Goal: Register for event/course

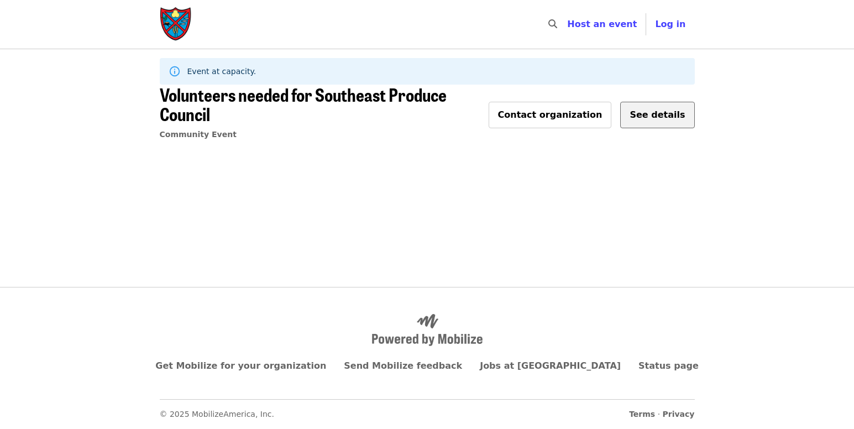
click at [644, 109] on span "See details" at bounding box center [656, 114] width 55 height 10
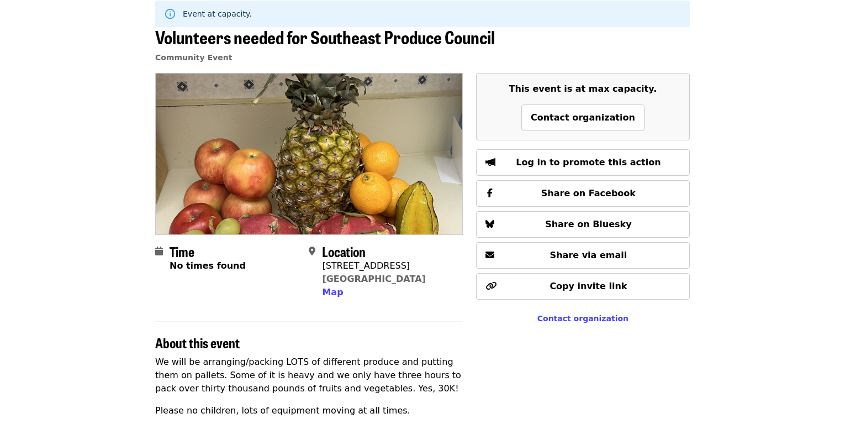
scroll to position [55, 0]
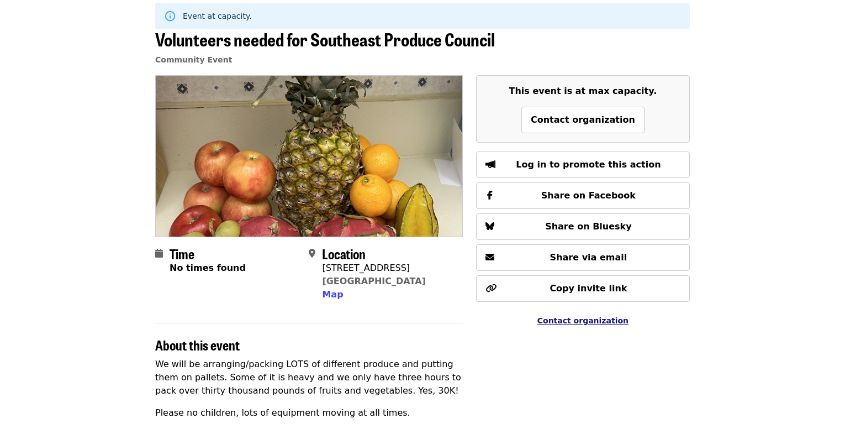
click at [580, 319] on span "Contact organization" at bounding box center [583, 320] width 91 height 9
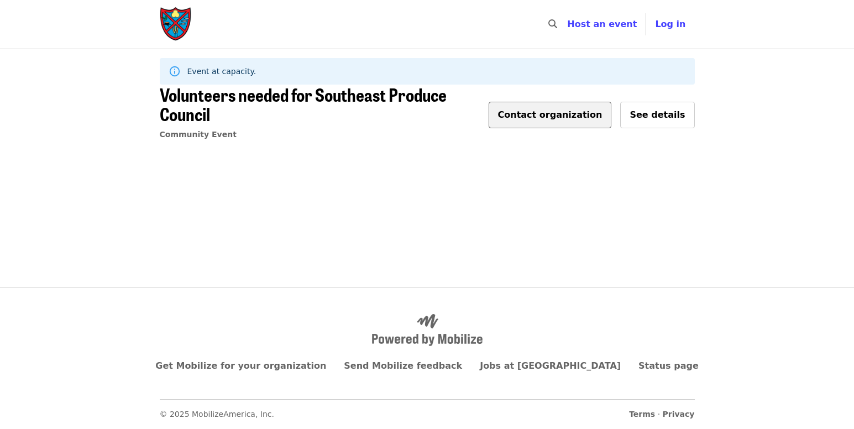
click at [562, 112] on button "Contact organization" at bounding box center [549, 115] width 123 height 27
click at [563, 109] on span "Contact organization" at bounding box center [550, 114] width 104 height 10
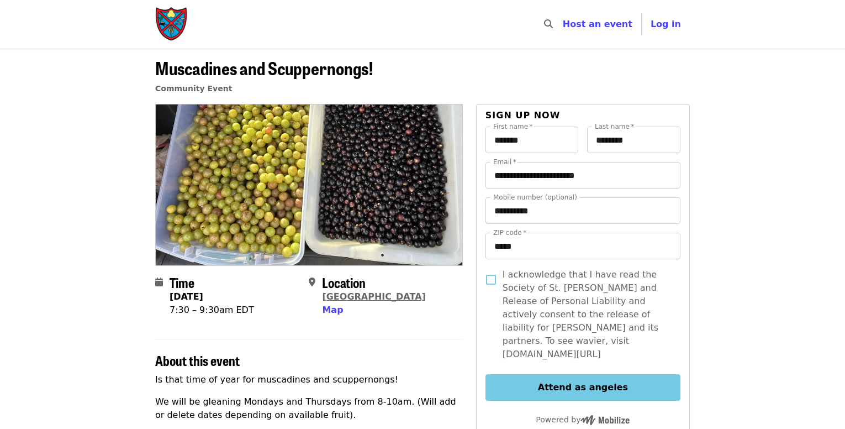
click at [339, 296] on link "[GEOGRAPHIC_DATA]" at bounding box center [373, 296] width 103 height 10
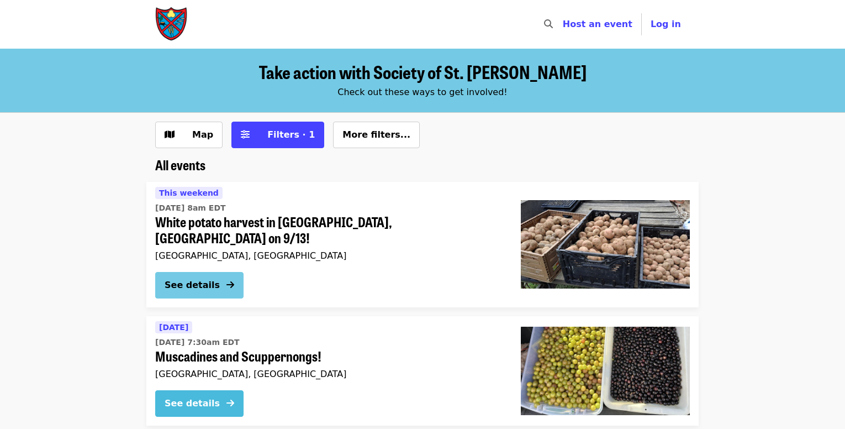
click at [223, 390] on button "See details" at bounding box center [199, 403] width 88 height 27
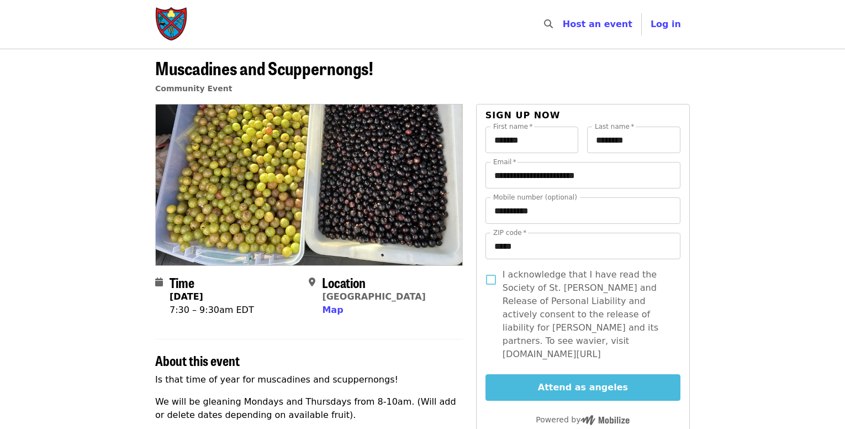
click at [514, 374] on button "Attend as angeles" at bounding box center [583, 387] width 195 height 27
click at [588, 374] on button "Attend as angeles" at bounding box center [583, 387] width 195 height 27
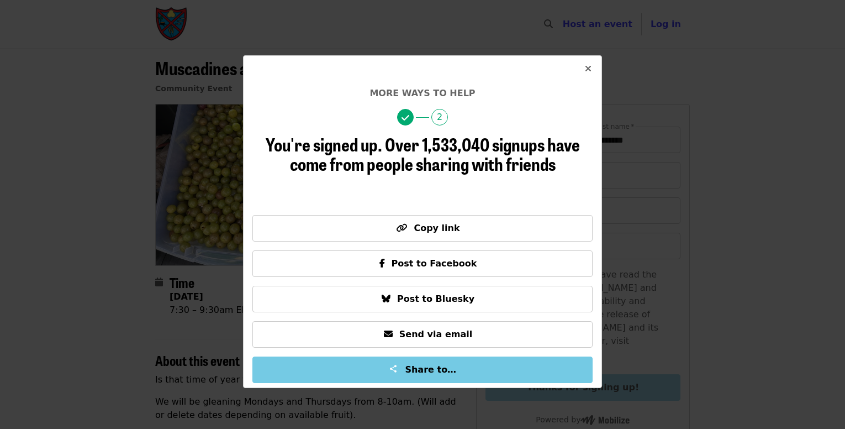
click at [588, 67] on icon "times icon" at bounding box center [588, 69] width 7 height 10
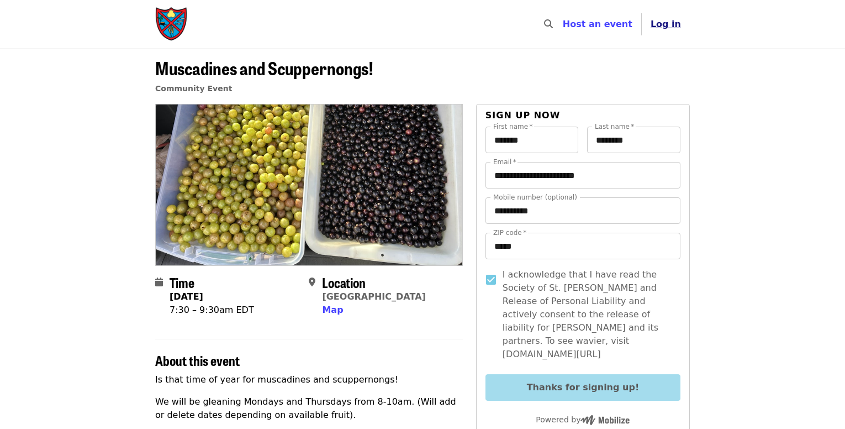
click at [669, 28] on span "Log in" at bounding box center [666, 24] width 30 height 10
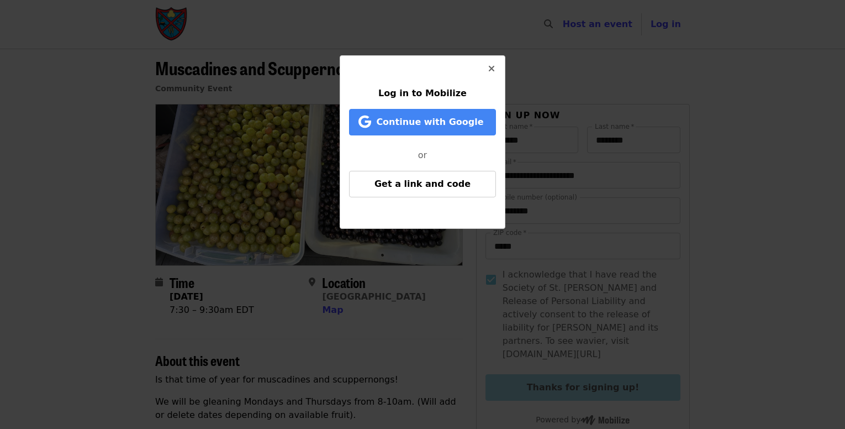
click at [490, 66] on icon "times icon" at bounding box center [491, 69] width 7 height 10
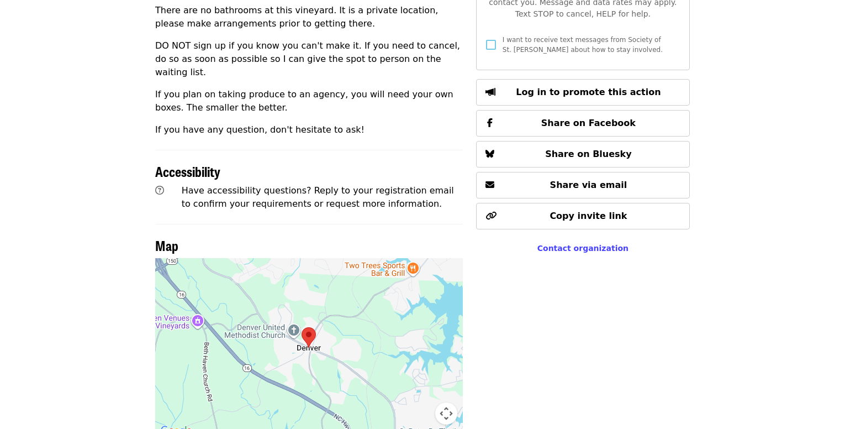
scroll to position [552, 0]
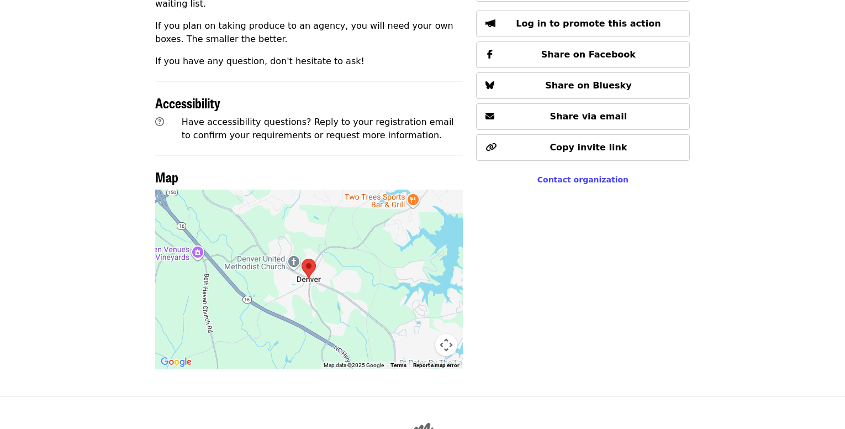
click at [315, 259] on img at bounding box center [309, 269] width 14 height 20
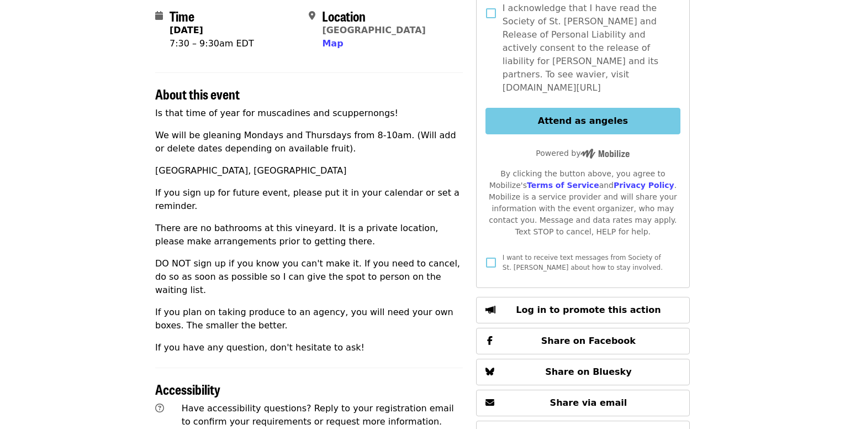
scroll to position [248, 0]
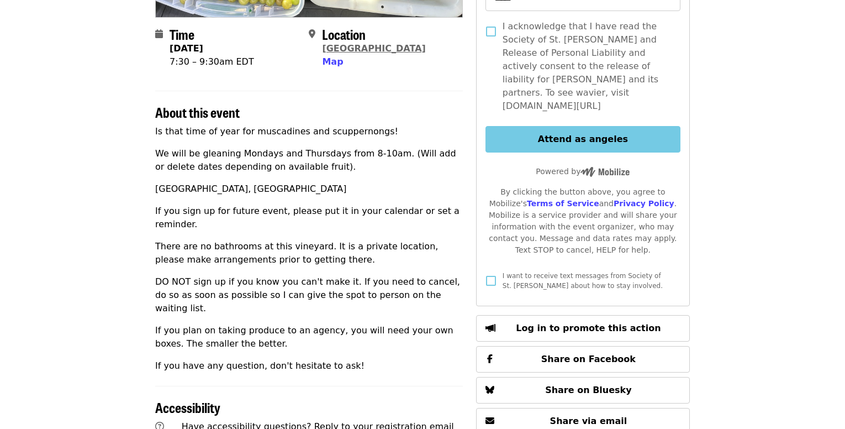
click at [346, 49] on link "[GEOGRAPHIC_DATA]" at bounding box center [373, 48] width 103 height 10
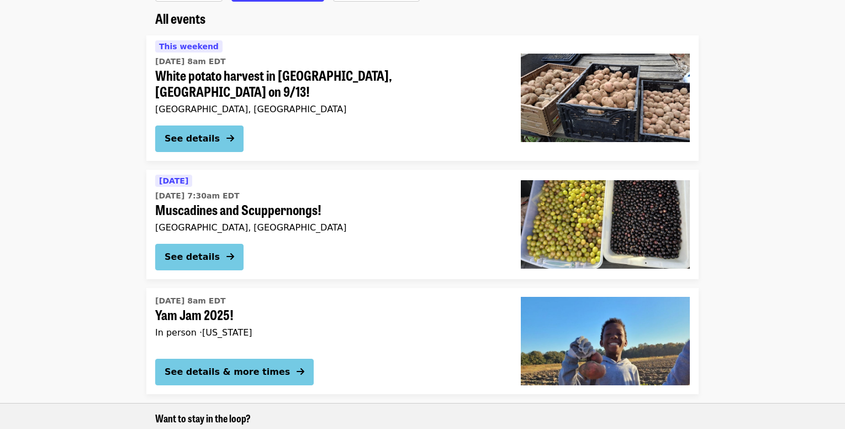
scroll to position [166, 0]
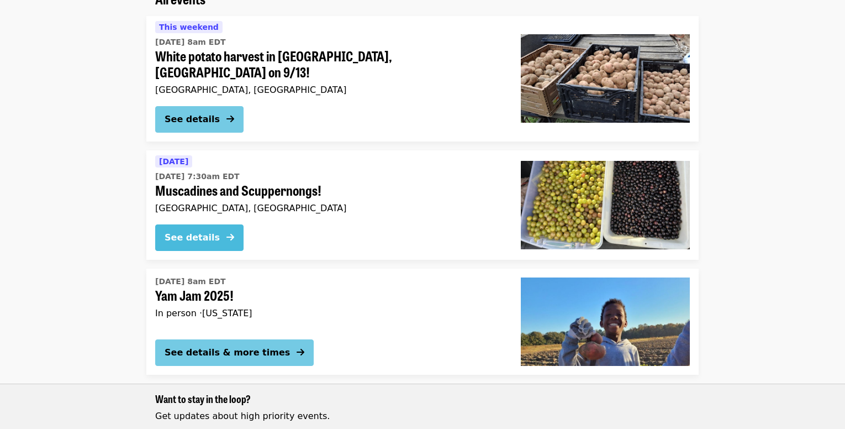
click at [222, 224] on button "See details" at bounding box center [199, 237] width 88 height 27
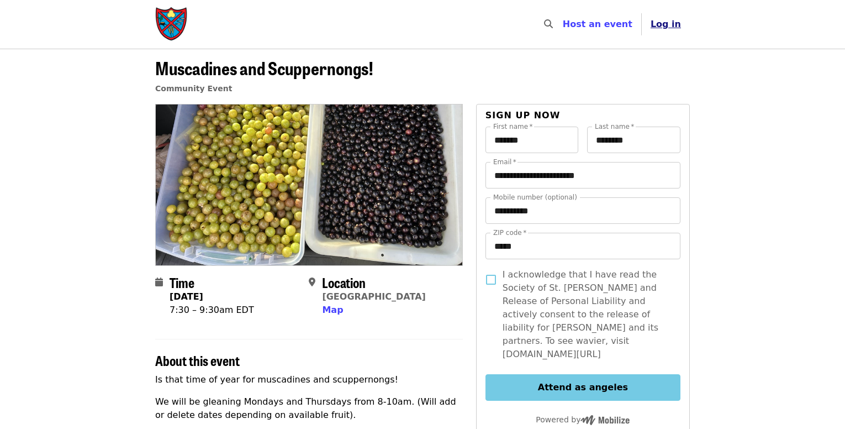
click at [662, 26] on span "Log in" at bounding box center [666, 24] width 30 height 10
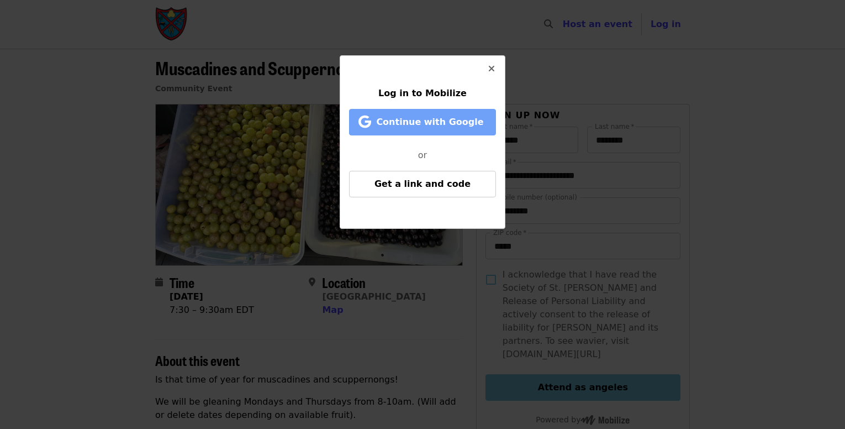
click at [434, 121] on span "Continue with Google" at bounding box center [429, 122] width 107 height 10
